Goal: Task Accomplishment & Management: Manage account settings

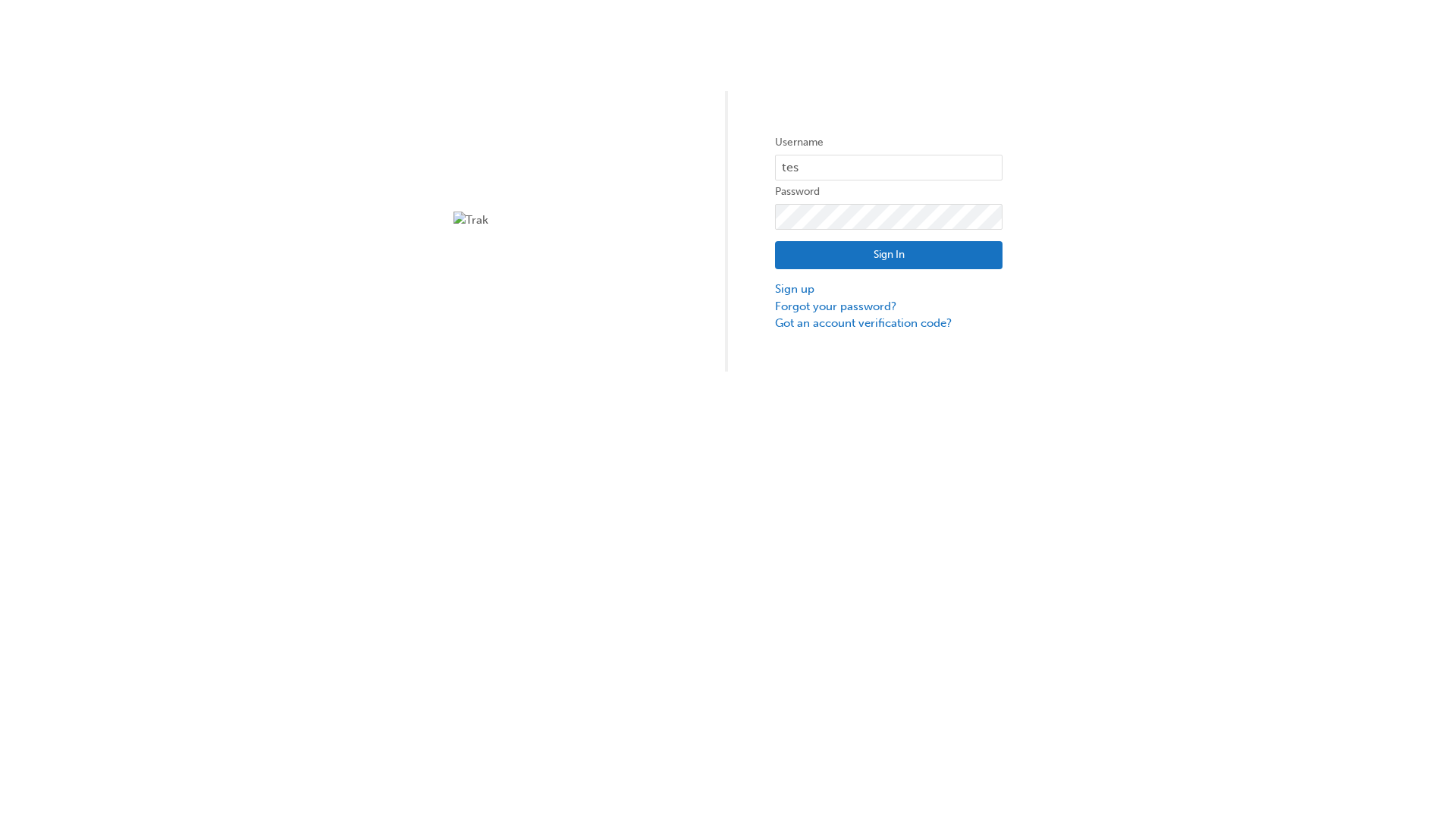
type input "test.e2e.user31"
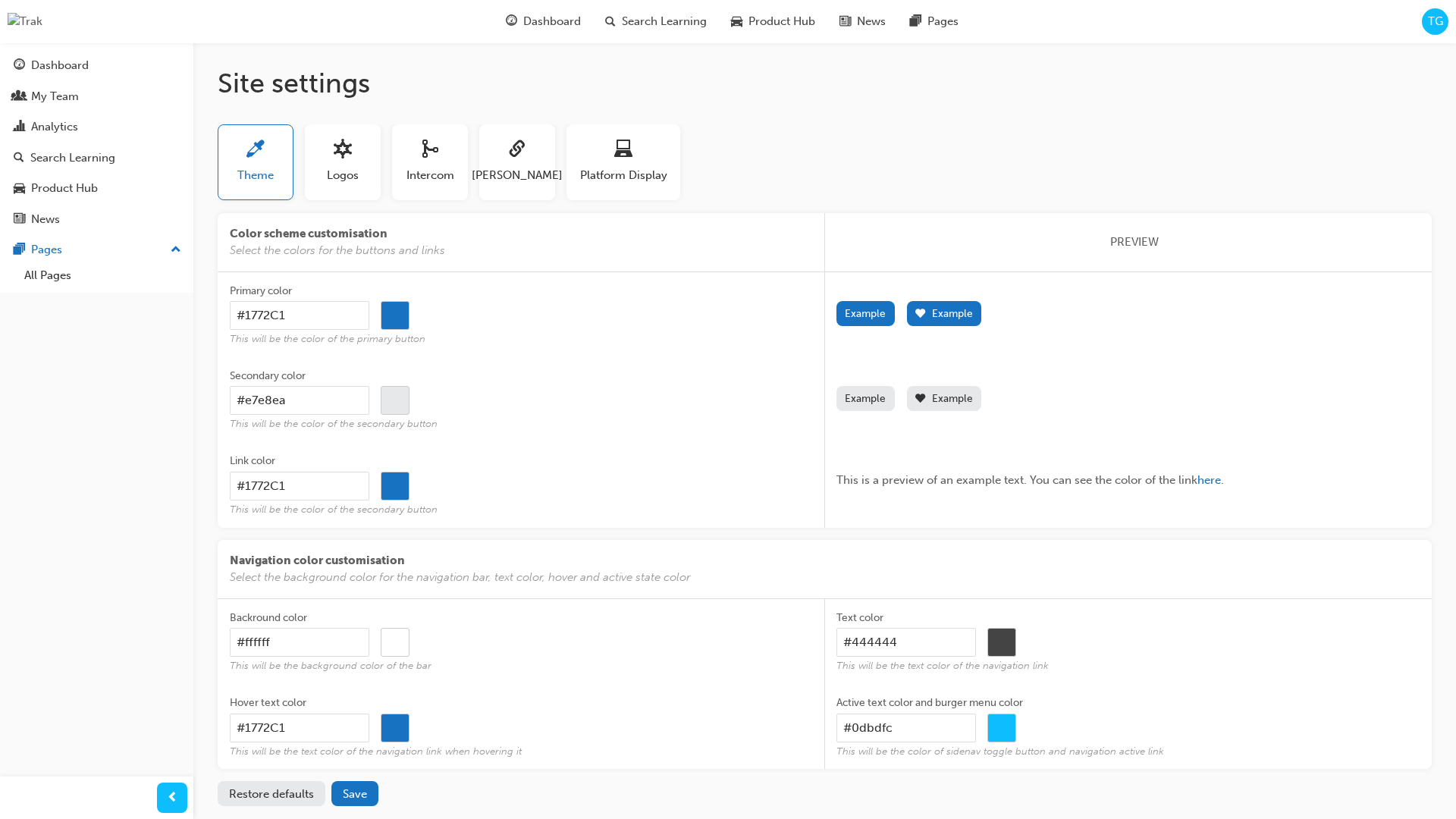
scroll to position [73, 0]
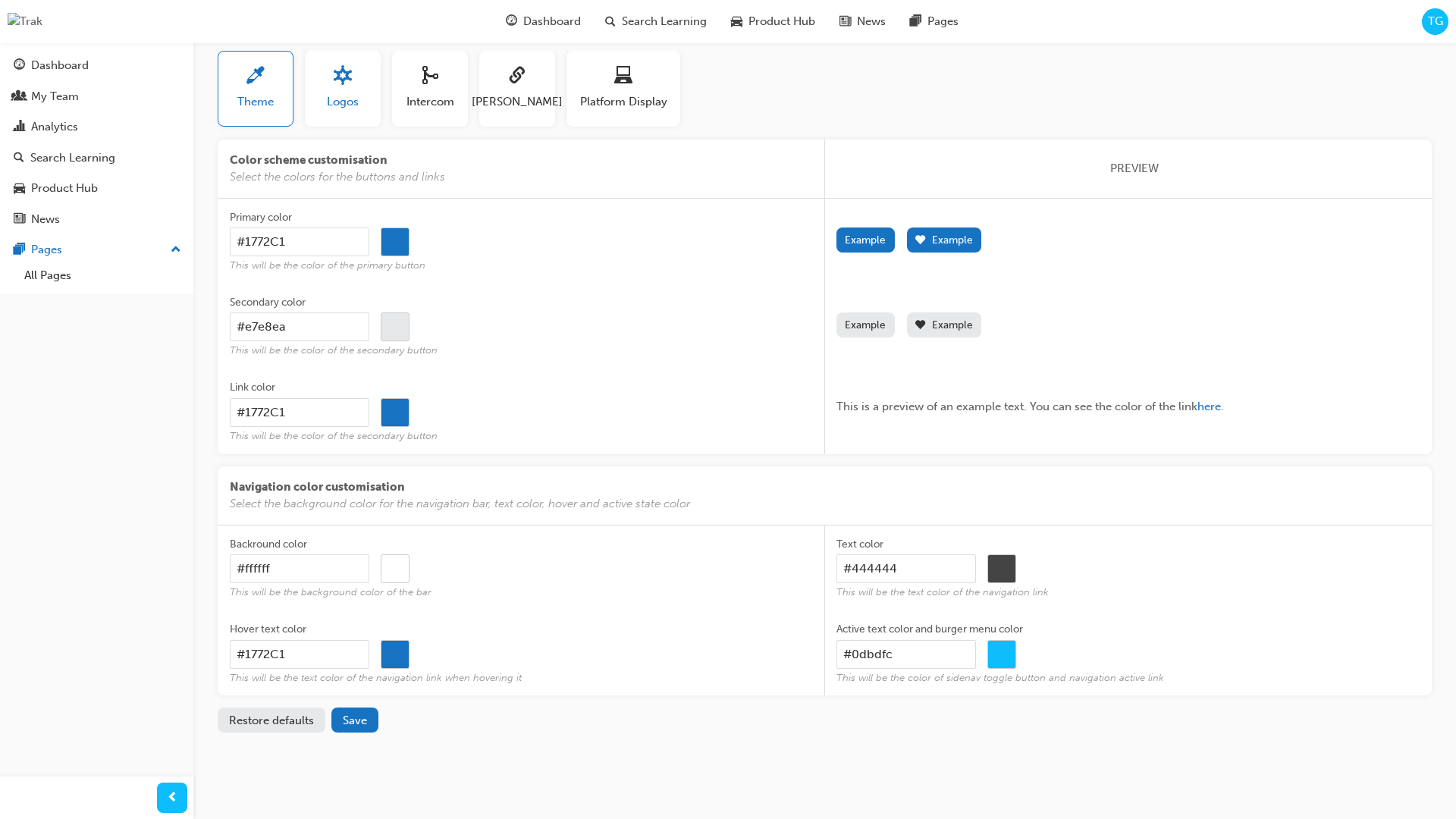
click at [338, 100] on span "Logos" at bounding box center [342, 102] width 31 height 17
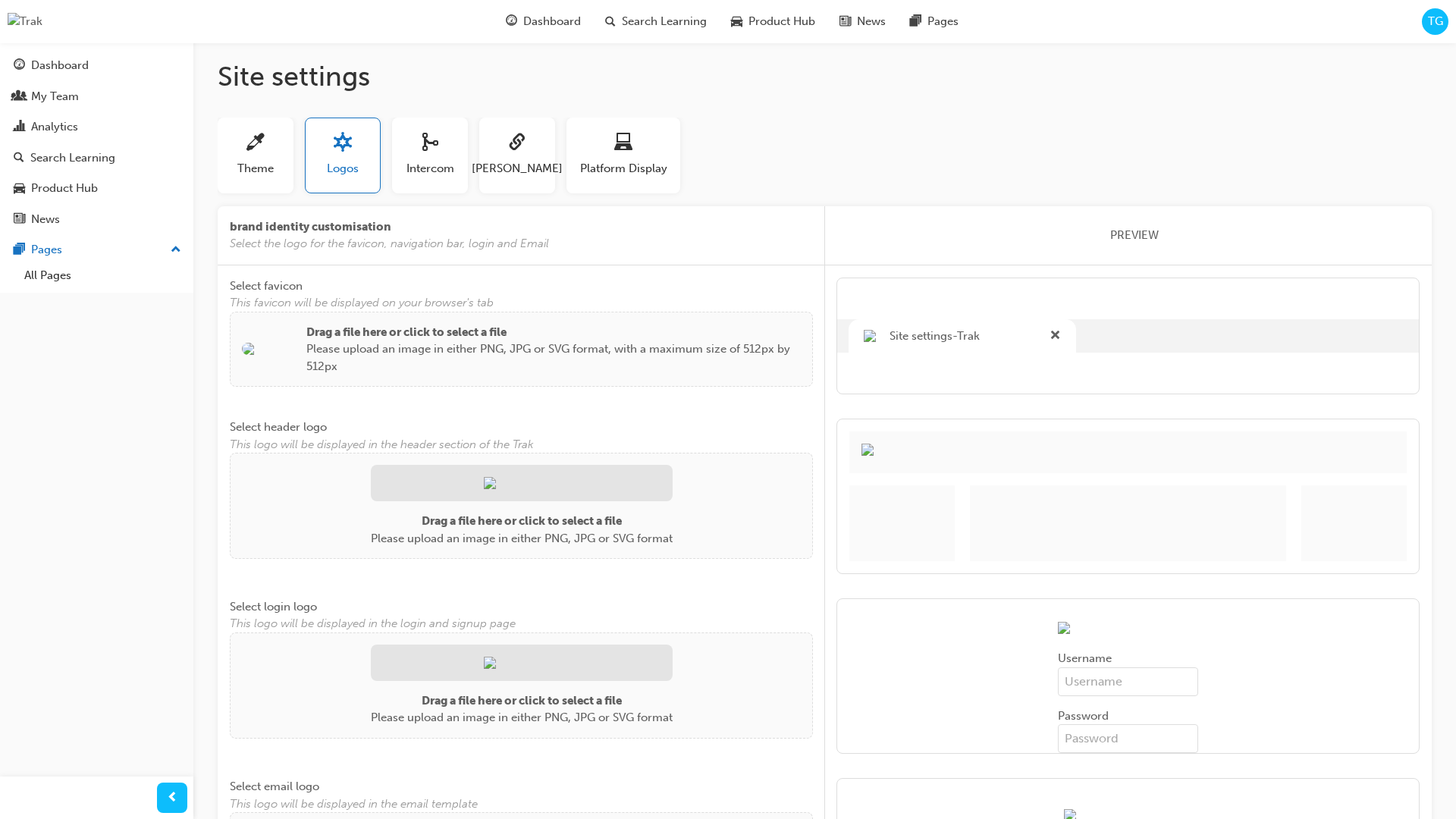
scroll to position [0, 0]
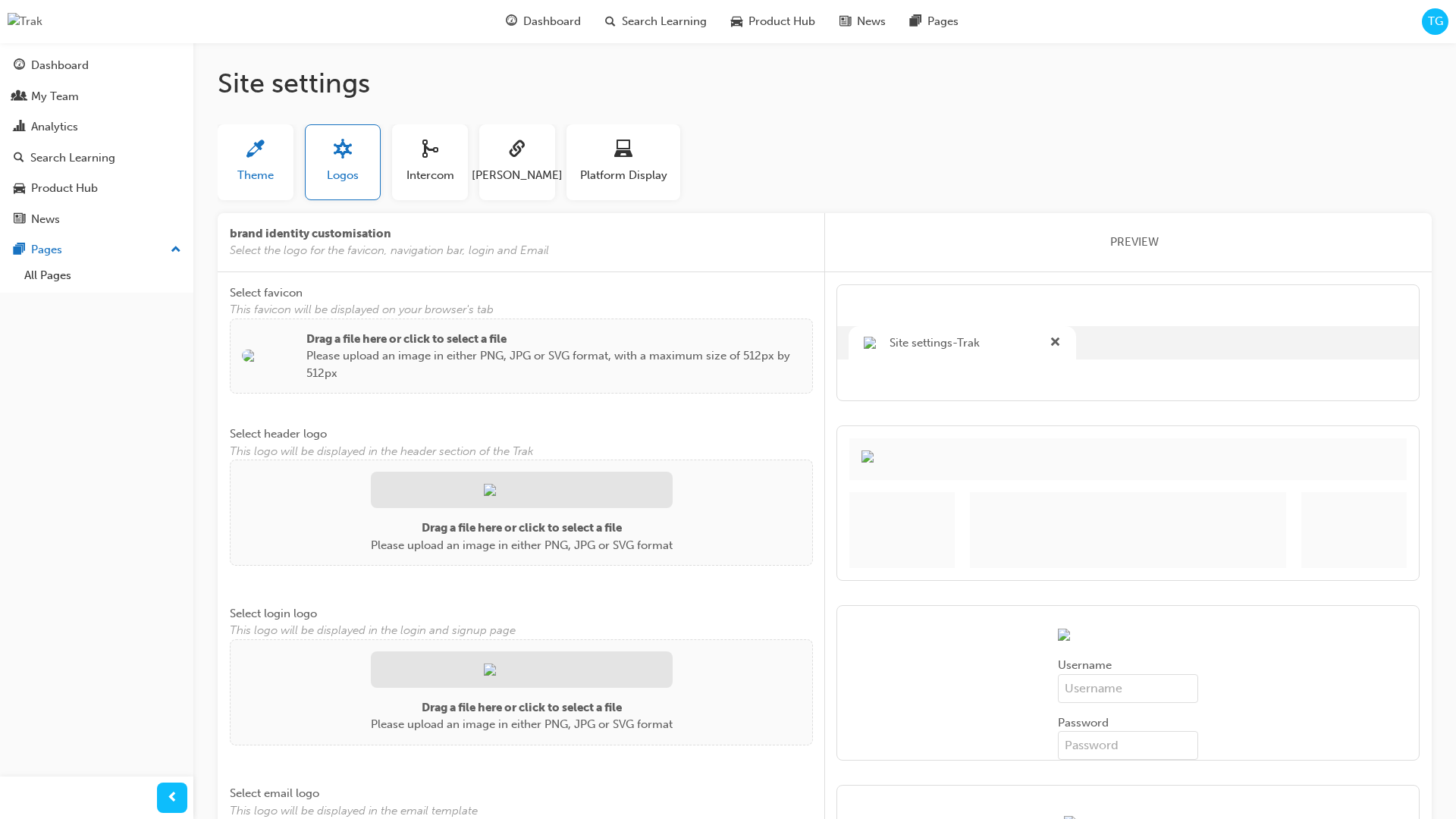
click at [244, 154] on div "button" at bounding box center [255, 152] width 37 height 24
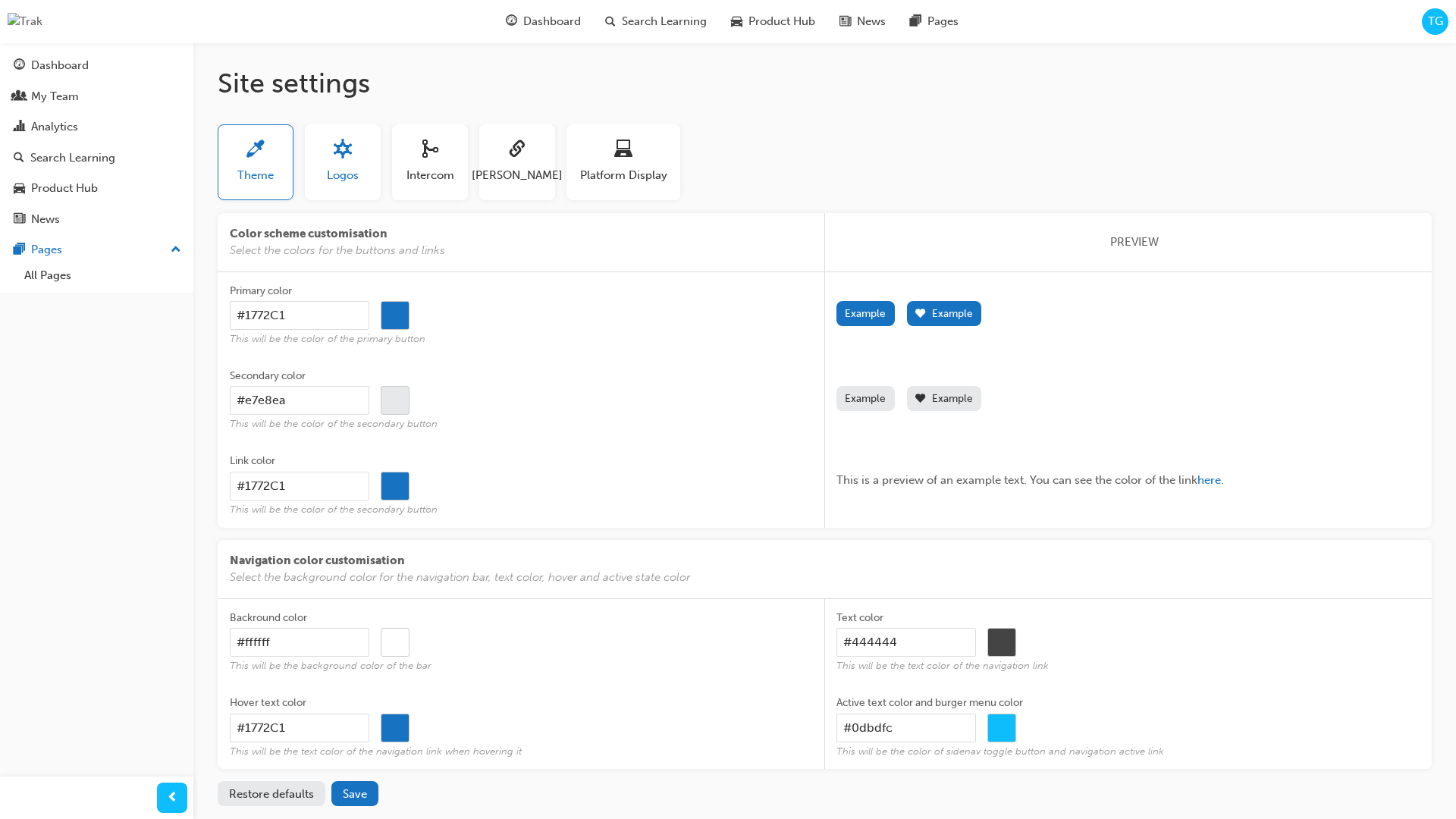
click at [366, 192] on button "Logos" at bounding box center [342, 162] width 76 height 76
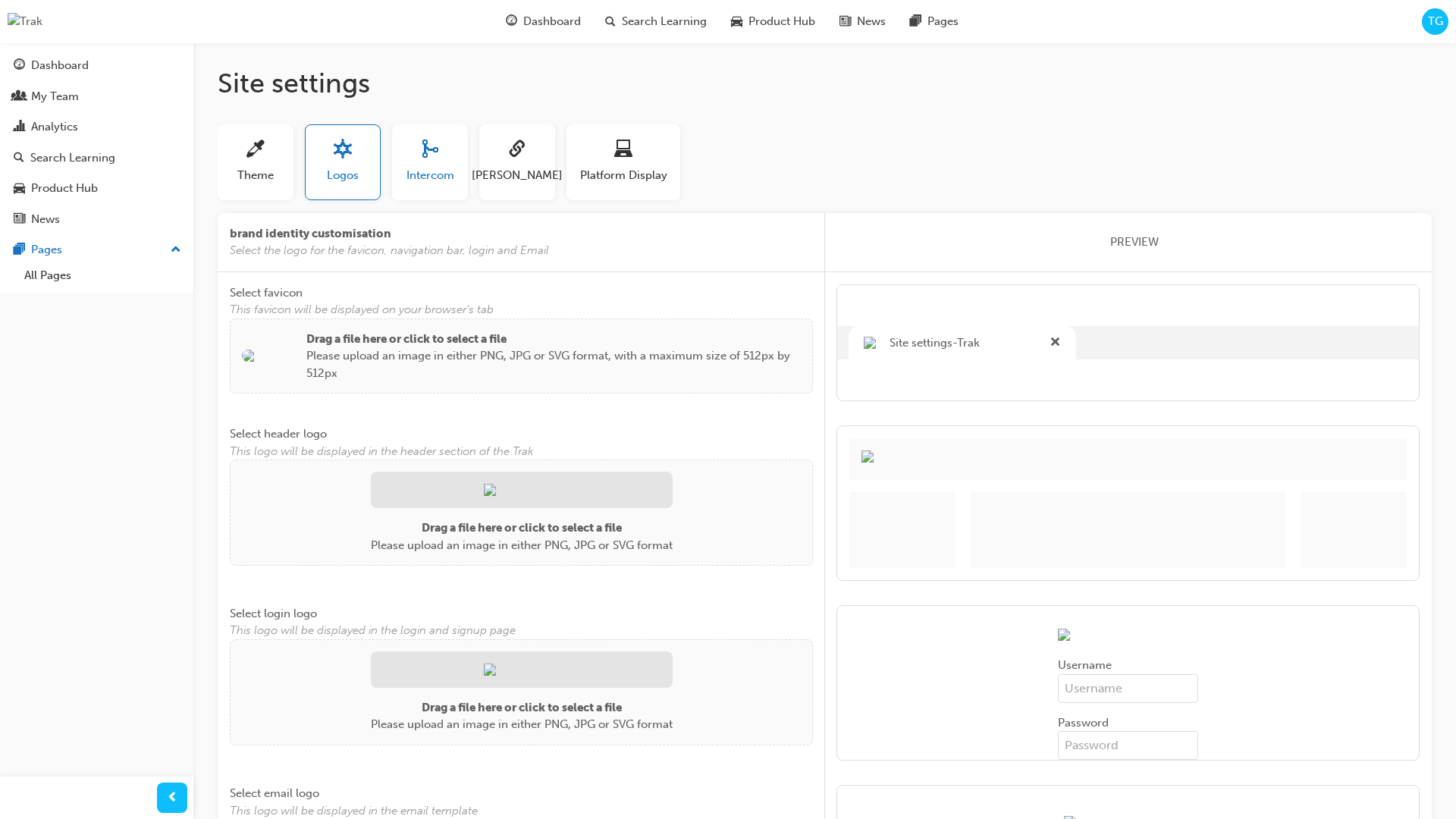
click at [456, 185] on button "Intercom" at bounding box center [430, 162] width 76 height 76
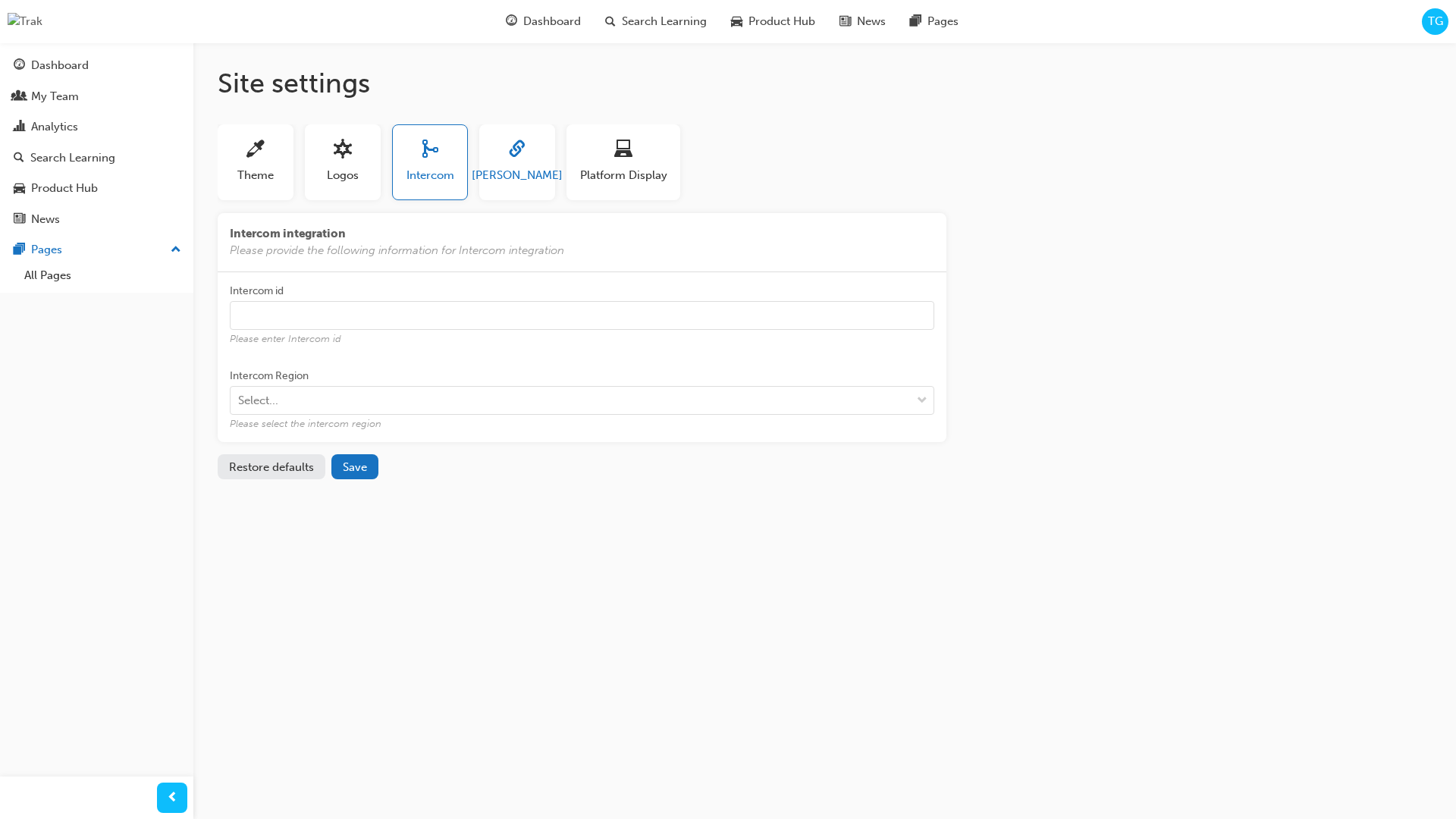
click at [530, 184] on button "SAML" at bounding box center [517, 162] width 76 height 76
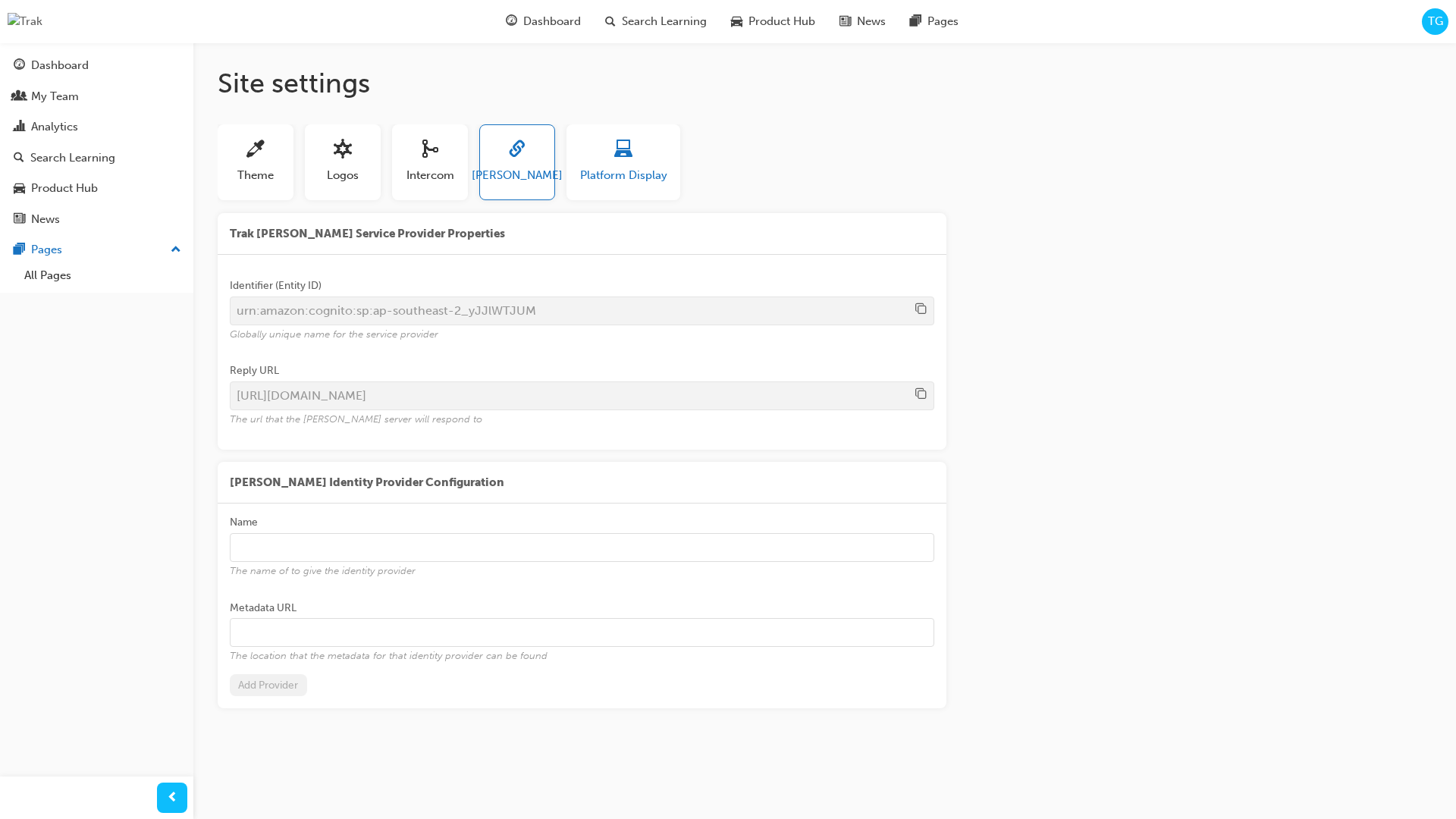
click at [614, 179] on span "Platform Display" at bounding box center [624, 175] width 87 height 17
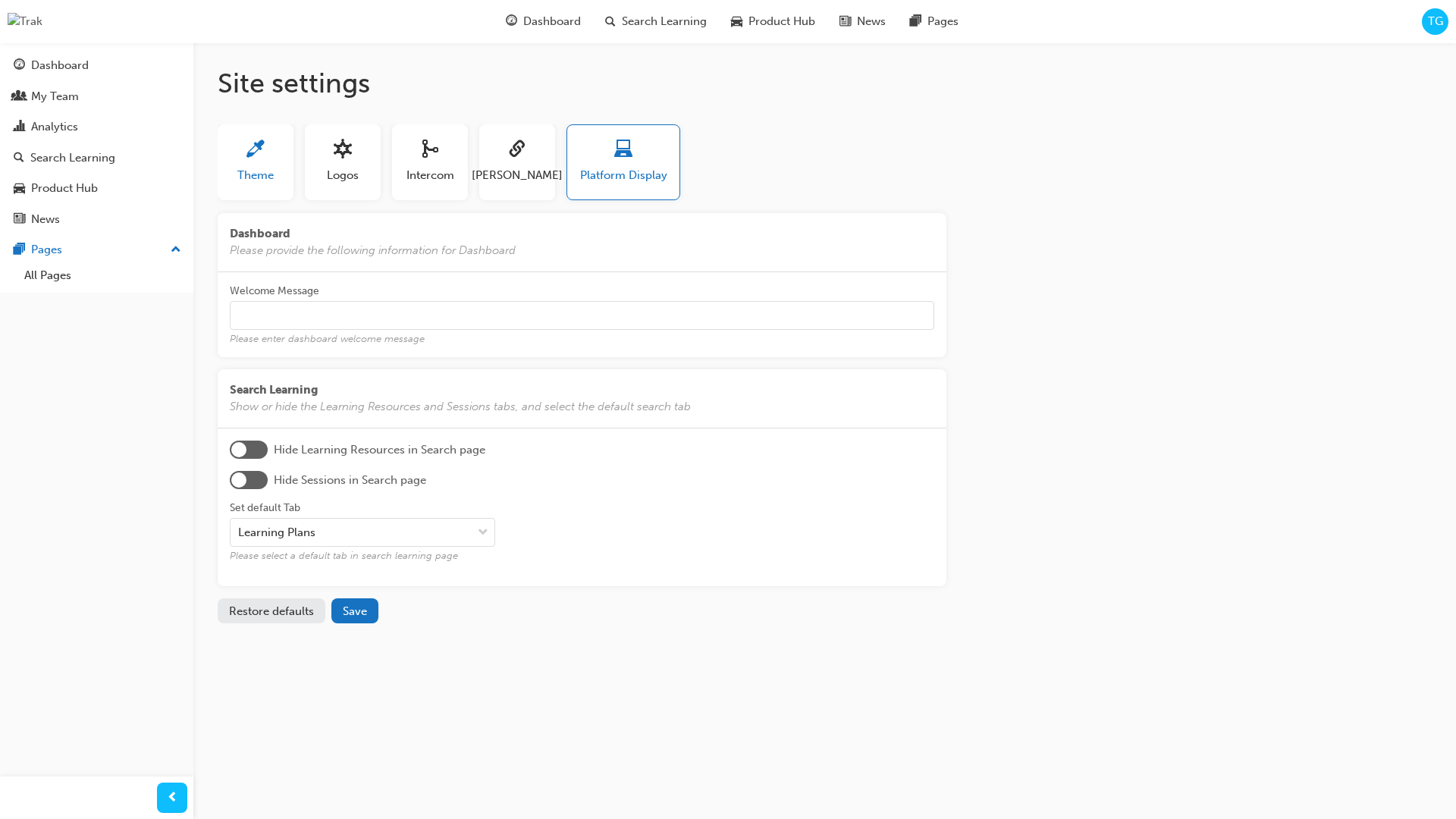
click at [261, 180] on span "Theme" at bounding box center [255, 175] width 37 height 17
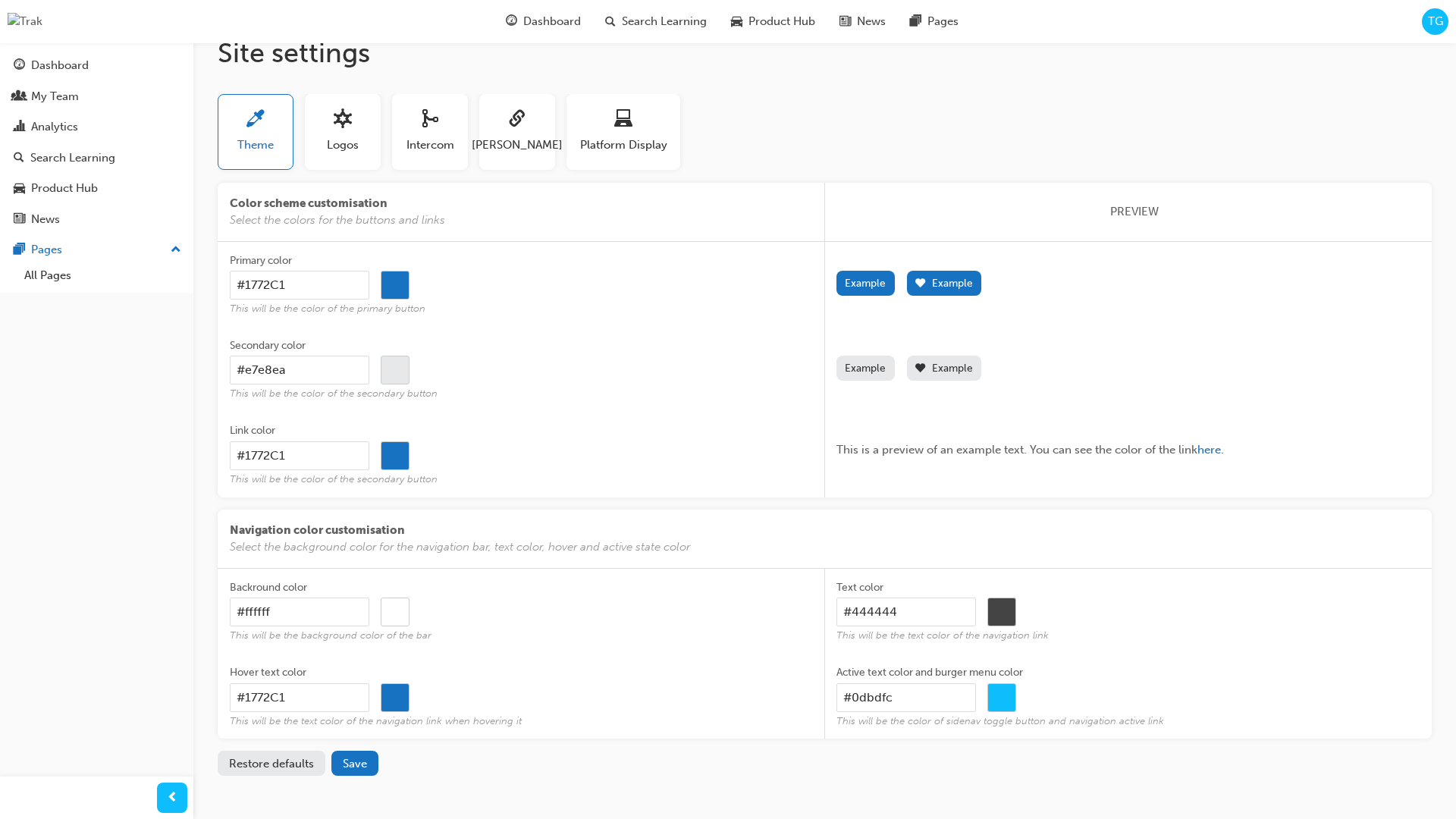
scroll to position [31, 0]
